Goal: Task Accomplishment & Management: Manage account settings

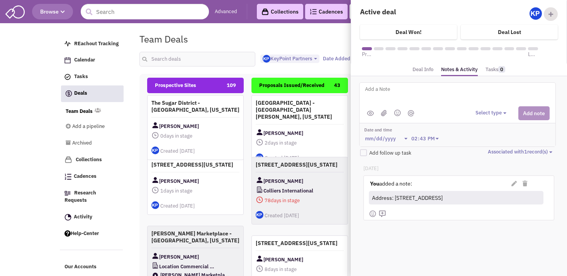
select select "1900"
select select
click at [410, 94] on textarea at bounding box center [459, 95] width 191 height 21
type textarea "[DATE]- ISP sent to Client for review."
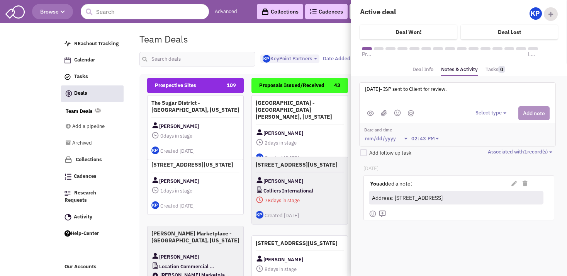
click at [484, 113] on button "Select type" at bounding box center [491, 112] width 33 height 7
click at [484, 146] on div "Log a note" at bounding box center [486, 149] width 19 height 7
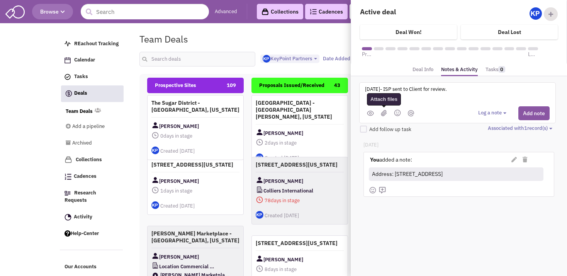
click at [383, 110] on img at bounding box center [384, 113] width 6 height 7
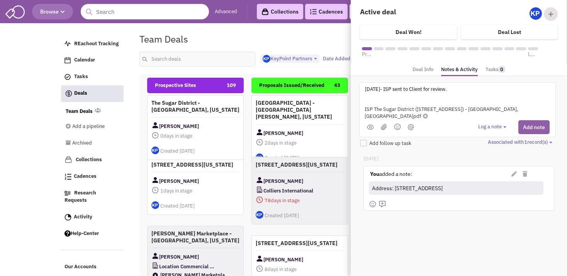
click at [530, 122] on button "Add note" at bounding box center [533, 127] width 31 height 14
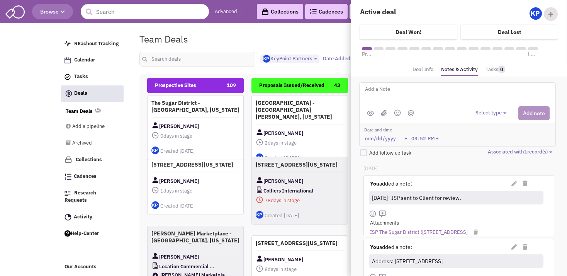
click at [202, 40] on div "Team Deals Pipeline Owner: KeyPoint Partners" at bounding box center [322, 39] width 377 height 18
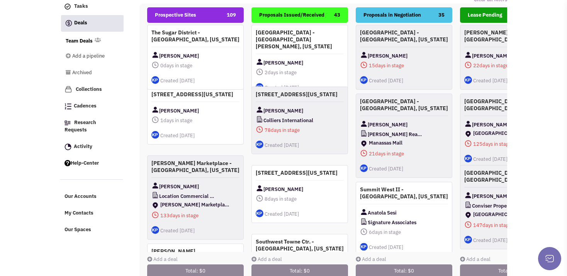
scroll to position [86, 0]
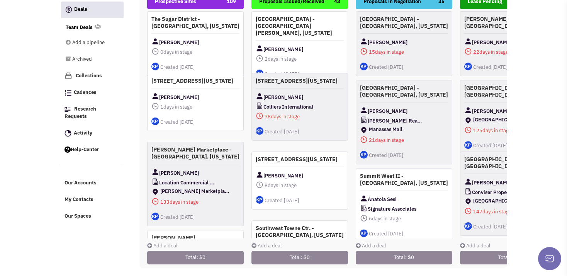
click at [160, 243] on link "Add a deal" at bounding box center [162, 245] width 30 height 7
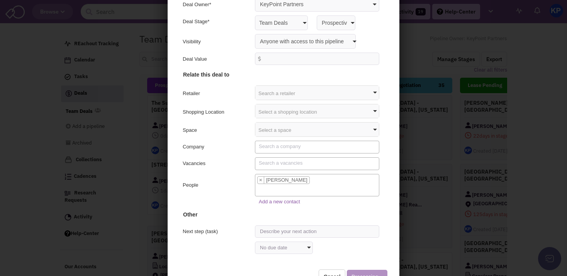
scroll to position [73, 0]
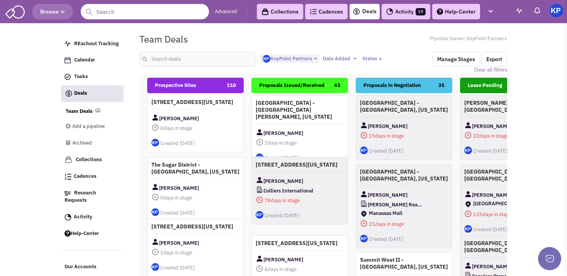
click at [215, 126] on span "0 days in stage" at bounding box center [195, 128] width 88 height 10
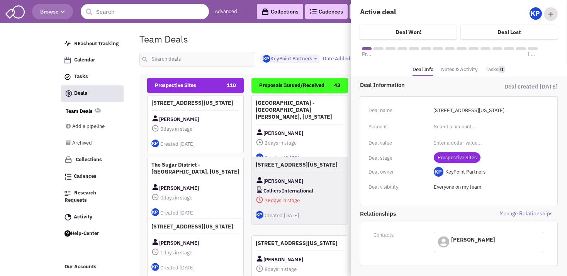
click at [464, 68] on link "Notes & Activity" at bounding box center [459, 69] width 37 height 11
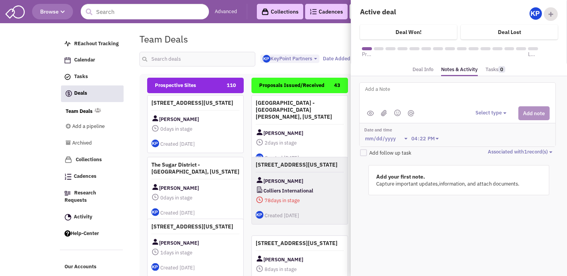
click at [388, 92] on textarea at bounding box center [459, 95] width 191 height 21
type textarea "[DATE]- ISP sent to Client for review."
click at [384, 111] on img at bounding box center [384, 113] width 6 height 7
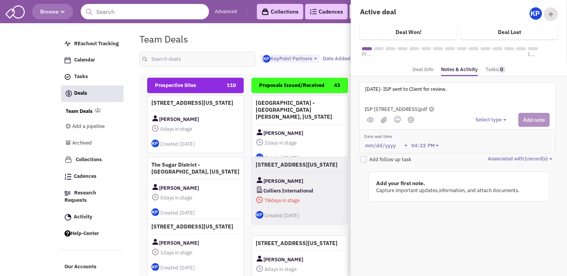
click at [489, 118] on button "Select type" at bounding box center [491, 119] width 33 height 7
click at [488, 154] on div "Log a note" at bounding box center [486, 156] width 19 height 7
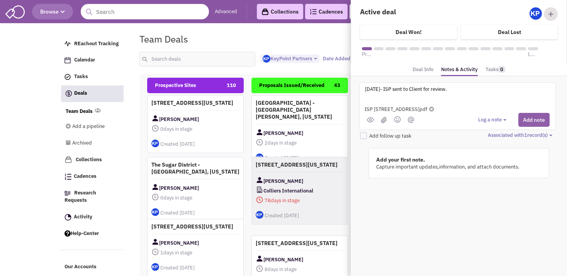
click at [531, 118] on button "Add note" at bounding box center [533, 120] width 31 height 14
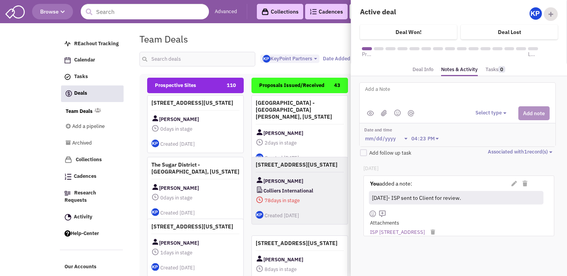
click at [23, 213] on body "Browse Advanced Collections Cadences 0 Deals Activity 19 Help-Center Calendar" at bounding box center [283, 179] width 567 height 359
